Goal: Task Accomplishment & Management: Manage account settings

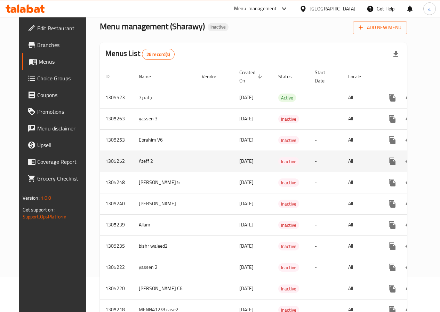
scroll to position [139, 0]
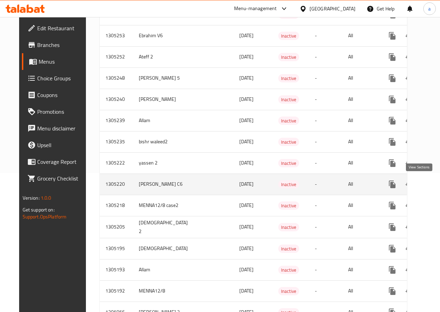
click at [434, 179] on link "enhanced table" at bounding box center [442, 184] width 17 height 17
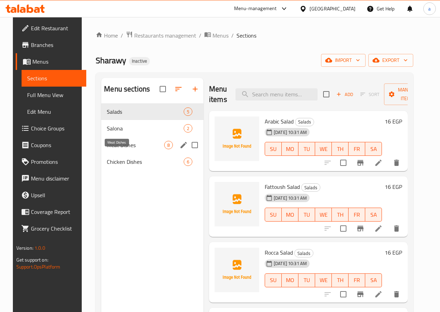
click at [122, 149] on span "Meat Dishes" at bounding box center [135, 145] width 57 height 8
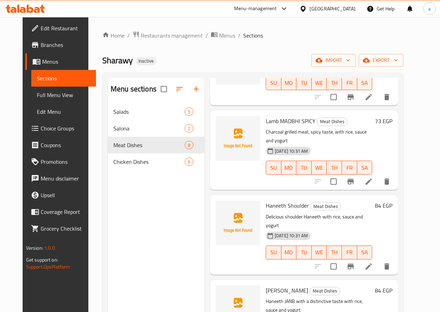
scroll to position [324, 0]
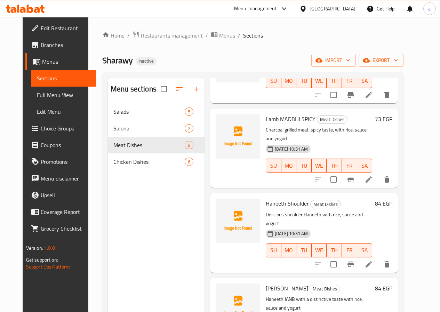
click at [373, 260] on icon at bounding box center [369, 264] width 8 height 8
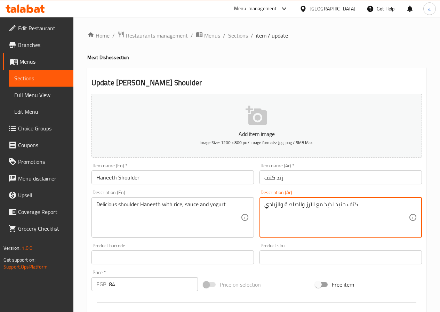
click at [338, 203] on textarea "كتف حنيذ لذيذ مع الأرز والصلصة والزبادي" at bounding box center [336, 217] width 144 height 33
click at [279, 177] on input "زند كتف" at bounding box center [340, 177] width 162 height 14
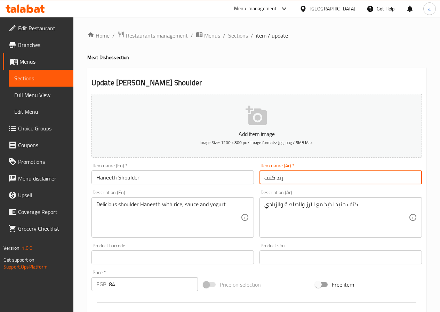
click at [279, 177] on input "زند كتف" at bounding box center [340, 177] width 162 height 14
paste input "نيذ"
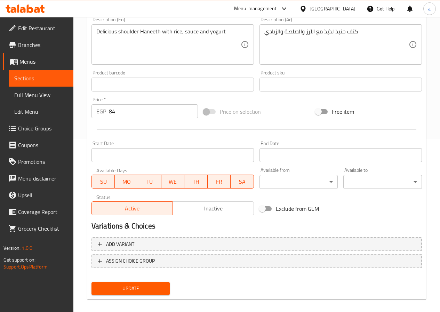
scroll to position [179, 0]
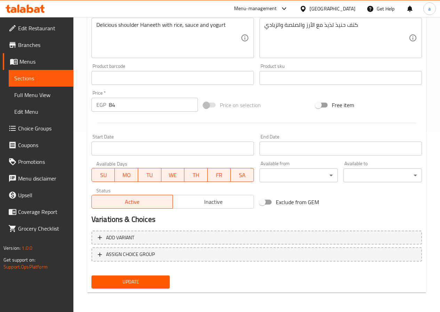
type input "حنيذ كتف"
click at [160, 282] on span "Update" at bounding box center [130, 282] width 67 height 9
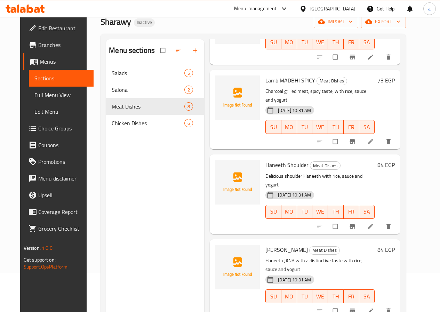
scroll to position [70, 0]
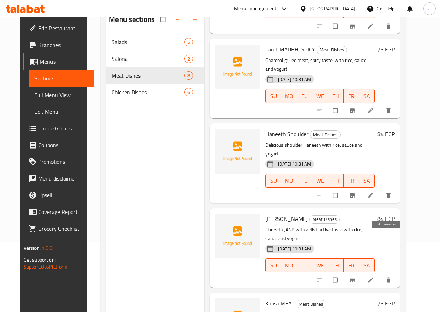
click at [374, 277] on icon at bounding box center [370, 280] width 7 height 7
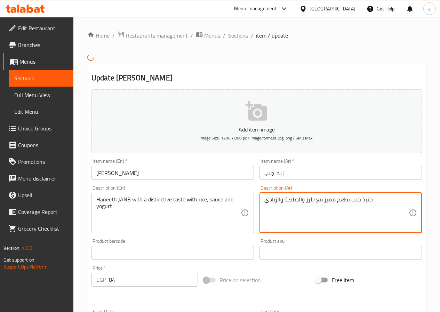
click at [365, 197] on textarea "حنيذ جنب بطعم مميز مع الأرز والصلصة والزبادي" at bounding box center [336, 212] width 144 height 33
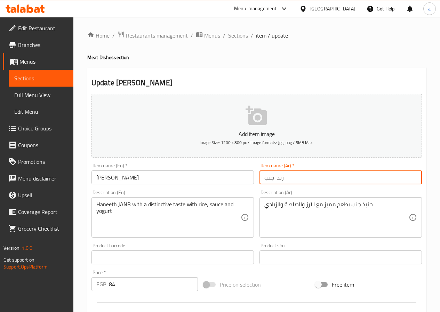
click at [281, 177] on input "زند جنب" at bounding box center [340, 177] width 162 height 14
click at [280, 177] on input "زند جنب" at bounding box center [340, 177] width 162 height 14
paste input "نيذ"
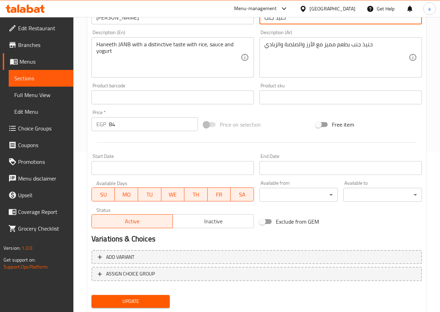
scroll to position [179, 0]
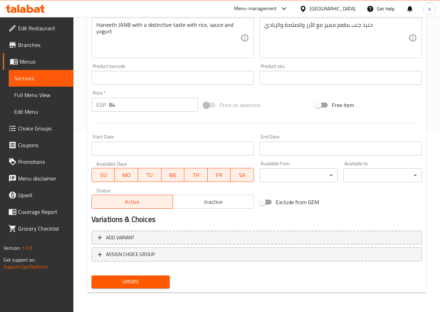
type input "حنيذ جنب"
click at [150, 278] on span "Update" at bounding box center [130, 282] width 67 height 9
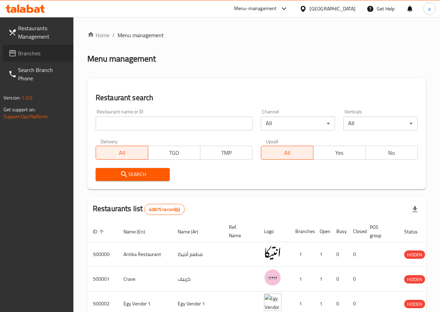
click at [50, 55] on span "Branches" at bounding box center [43, 53] width 50 height 8
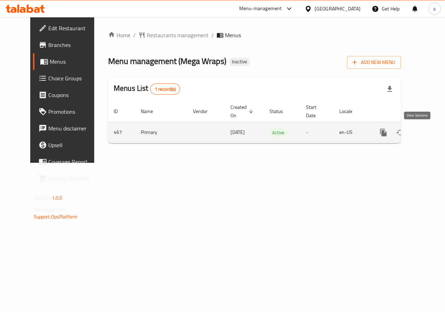
click at [430, 135] on icon "enhanced table" at bounding box center [434, 132] width 8 height 8
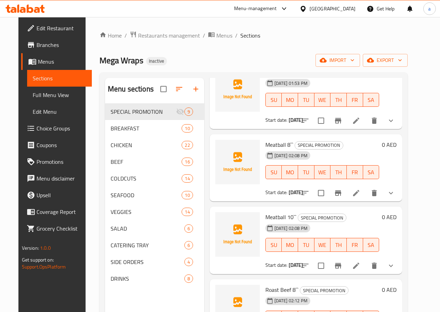
scroll to position [348, 0]
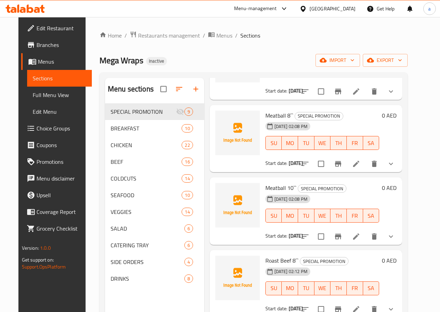
click at [36, 9] on icon at bounding box center [37, 10] width 6 height 6
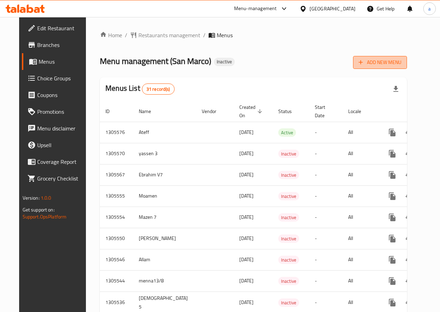
click at [394, 61] on span "Add New Menu" at bounding box center [380, 62] width 43 height 9
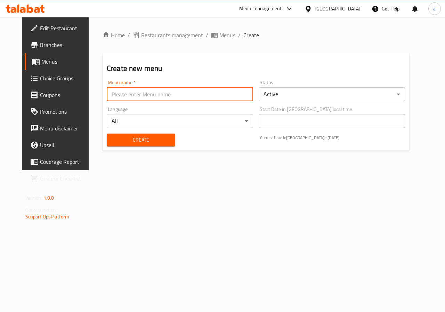
click at [197, 95] on input "text" at bounding box center [180, 94] width 146 height 14
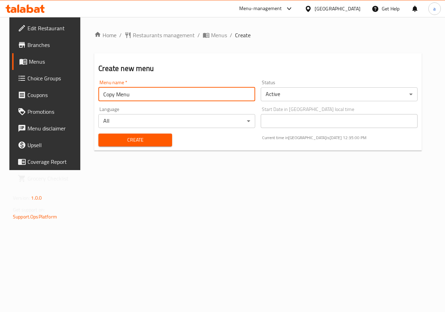
type input "Copy Menu"
click at [114, 146] on button "Create" at bounding box center [134, 140] width 73 height 13
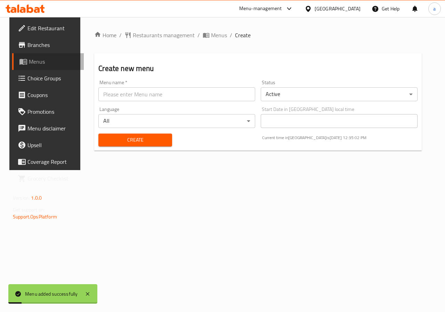
click at [55, 62] on span "Menus" at bounding box center [53, 61] width 49 height 8
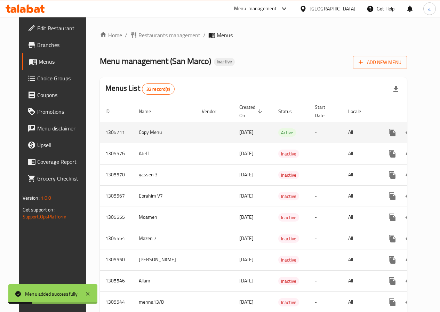
click at [438, 133] on icon "enhanced table" at bounding box center [442, 132] width 8 height 8
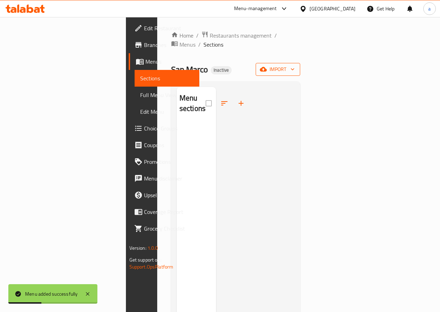
click at [295, 65] on span "import" at bounding box center [277, 69] width 33 height 9
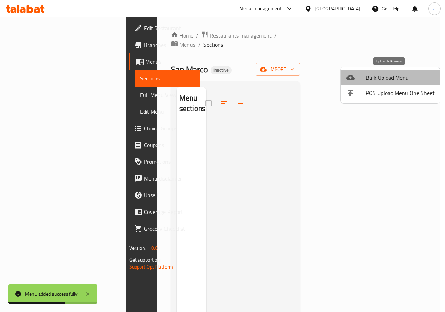
click at [389, 76] on span "Bulk Upload Menu" at bounding box center [400, 77] width 69 height 8
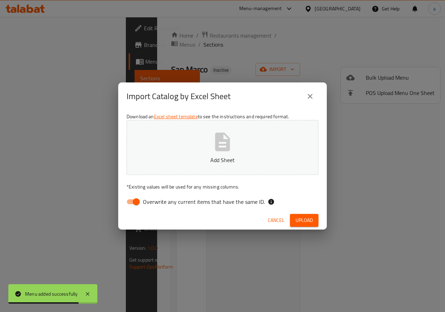
click at [166, 201] on span "Overwrite any current items that have the same ID." at bounding box center [204, 202] width 122 height 8
click at [156, 201] on input "Overwrite any current items that have the same ID." at bounding box center [137, 201] width 40 height 13
checkbox input "false"
click at [201, 153] on button "Add Sheet" at bounding box center [223, 147] width 192 height 55
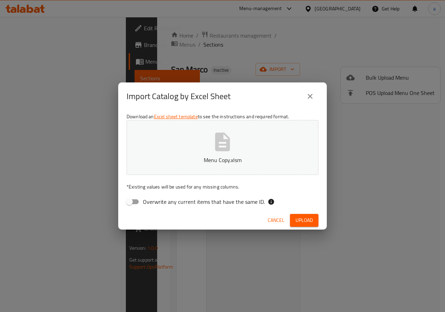
click at [295, 218] on button "Upload" at bounding box center [304, 220] width 29 height 13
click at [281, 174] on button "Menu Copy.xlsm" at bounding box center [223, 147] width 192 height 55
click at [306, 221] on span "Upload" at bounding box center [304, 220] width 17 height 9
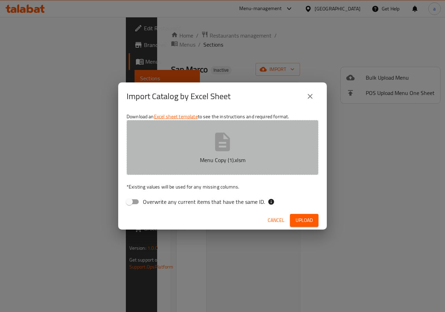
click at [237, 154] on button "Menu Copy (1).xlsm" at bounding box center [223, 147] width 192 height 55
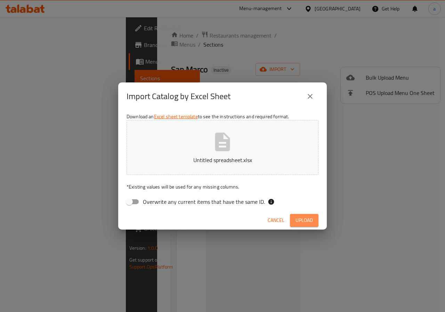
click at [302, 221] on span "Upload" at bounding box center [304, 220] width 17 height 9
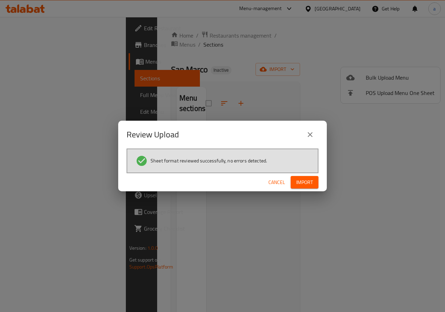
click at [312, 186] on span "Import" at bounding box center [304, 182] width 17 height 9
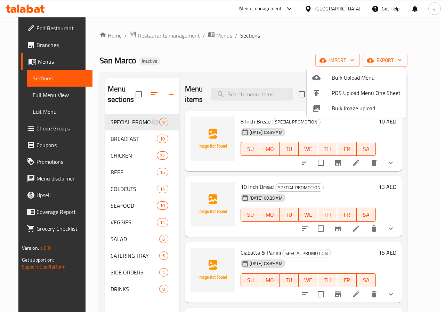
click at [63, 81] on div at bounding box center [222, 156] width 445 height 312
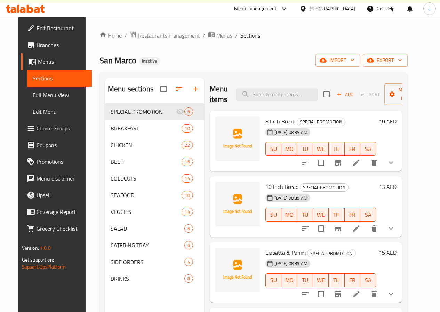
click at [38, 60] on span "Menus" at bounding box center [62, 61] width 48 height 8
